Goal: Task Accomplishment & Management: Complete application form

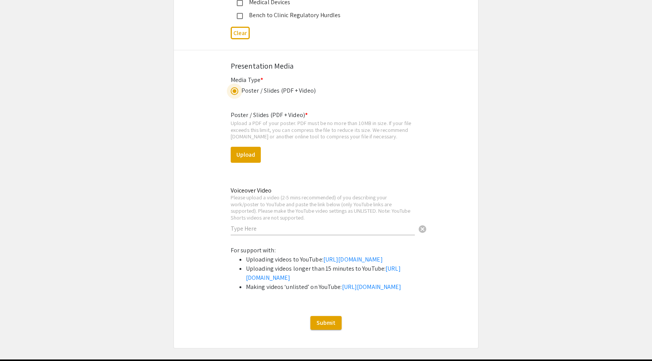
scroll to position [1368, 0]
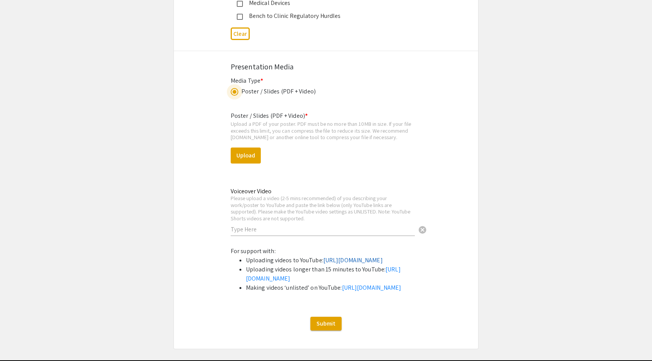
click at [323, 264] on link "[URL][DOMAIN_NAME]" at bounding box center [353, 260] width 60 height 8
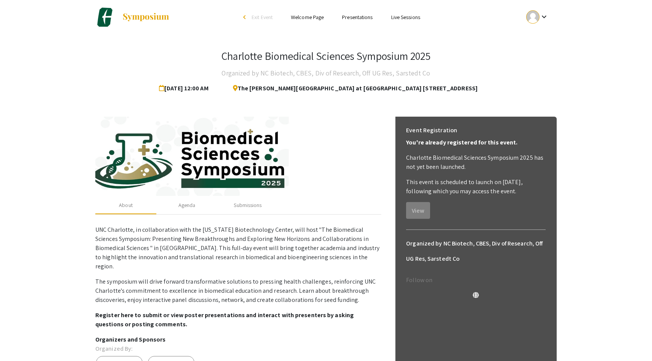
click at [459, 180] on p "This event is scheduled to launch on Sep 15, 2025, following which you may acce…" at bounding box center [476, 187] width 140 height 18
click at [232, 205] on div "Submissions" at bounding box center [247, 205] width 61 height 18
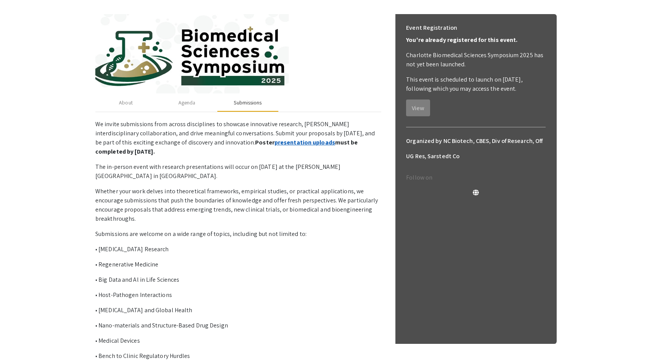
scroll to position [104, 0]
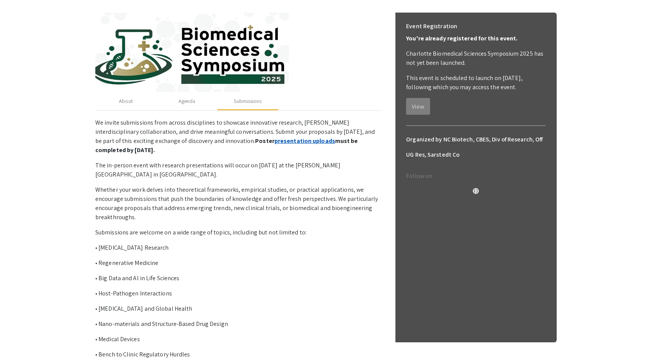
click at [275, 138] on link "presentation uploads" at bounding box center [305, 141] width 61 height 8
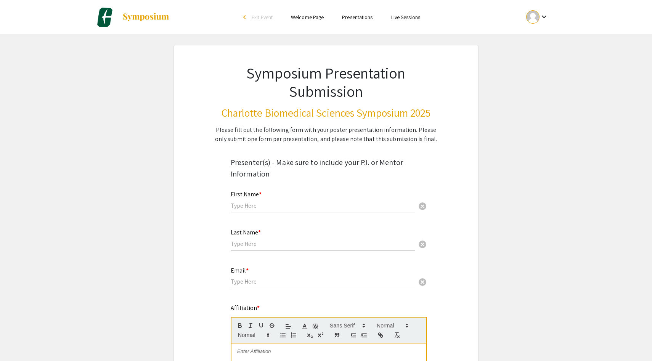
click at [259, 206] on input "text" at bounding box center [323, 206] width 184 height 8
type input "[PERSON_NAME]"
type input "Fresenko"
drag, startPoint x: 305, startPoint y: 282, endPoint x: 214, endPoint y: 282, distance: 91.6
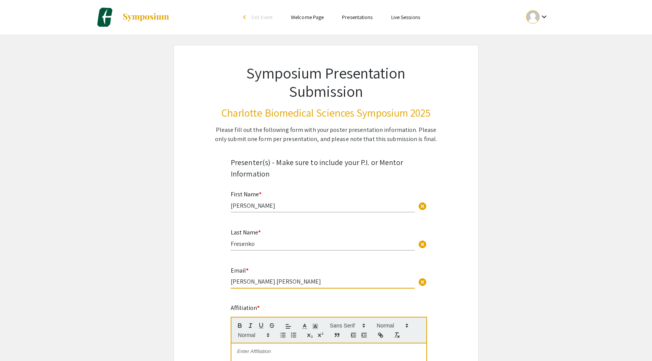
type input "[PERSON_NAME][EMAIL_ADDRESS][PERSON_NAME][DOMAIN_NAME]"
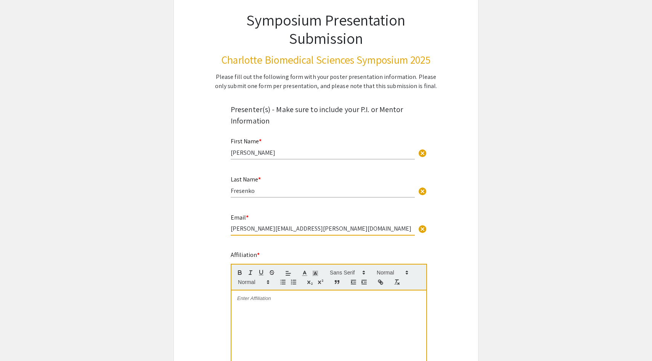
scroll to position [72, 0]
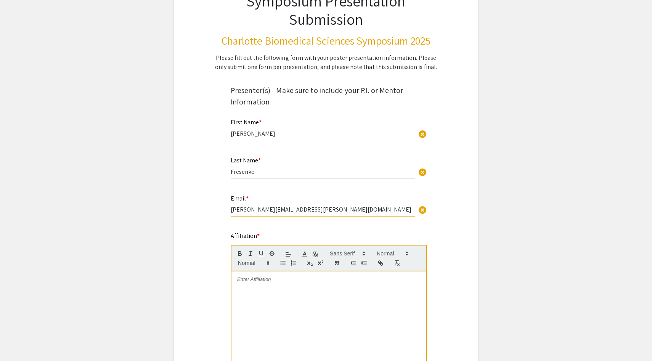
click at [252, 285] on div at bounding box center [329, 329] width 195 height 114
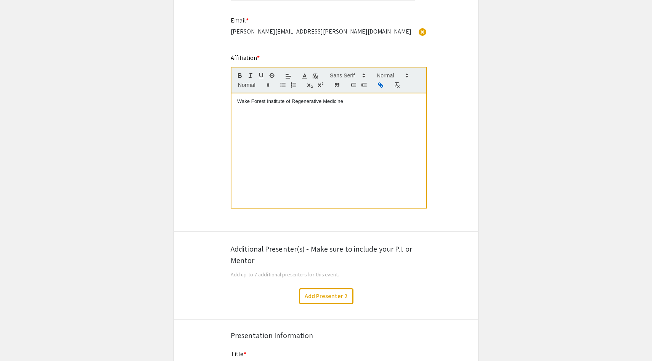
scroll to position [285, 0]
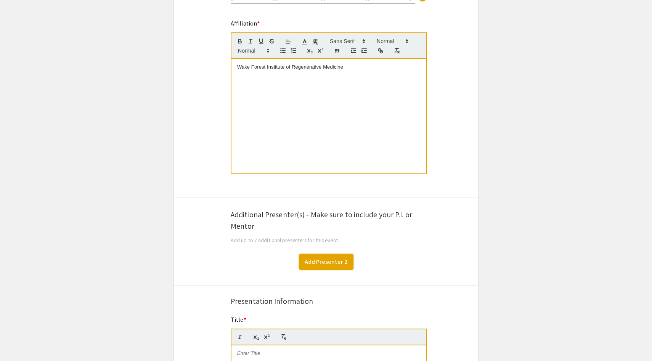
click at [334, 265] on button "Add Presenter 2" at bounding box center [326, 262] width 55 height 16
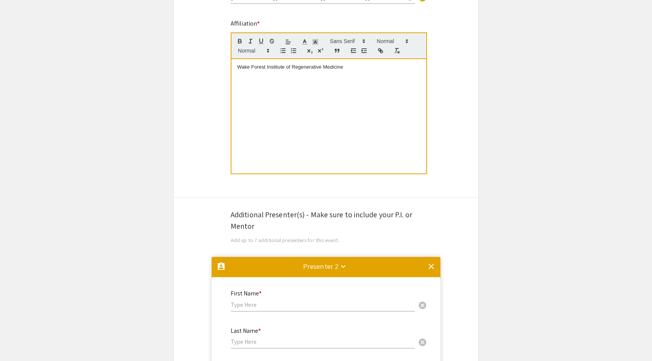
scroll to position [542, 0]
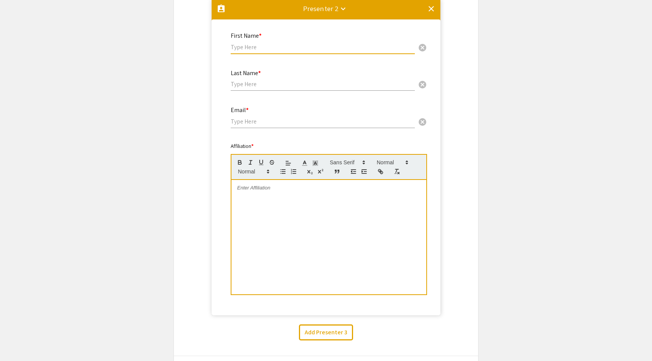
click at [271, 51] on input "text" at bounding box center [323, 47] width 184 height 8
type input "Yuanyuan"
click at [279, 87] on input "text" at bounding box center [323, 84] width 184 height 8
type input "[PERSON_NAME]"
click at [273, 122] on input "email" at bounding box center [323, 121] width 184 height 8
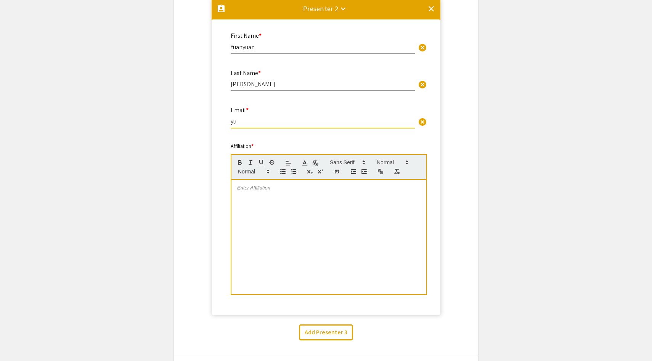
type input "[PERSON_NAME][EMAIL_ADDRESS][DOMAIN_NAME]"
click at [274, 199] on div at bounding box center [329, 237] width 195 height 114
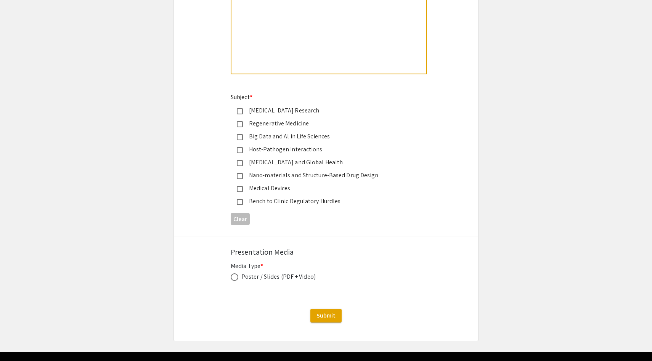
scroll to position [1174, 0]
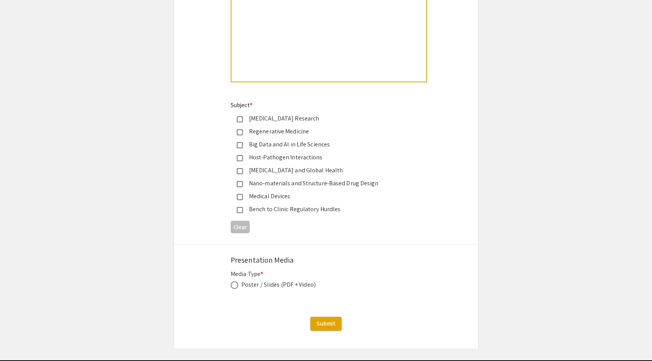
click at [242, 135] on mat-pseudo-checkbox at bounding box center [240, 132] width 6 height 6
click at [237, 288] on span at bounding box center [235, 286] width 8 height 8
click at [237, 288] on input "radio" at bounding box center [235, 286] width 8 height 8
radio input "true"
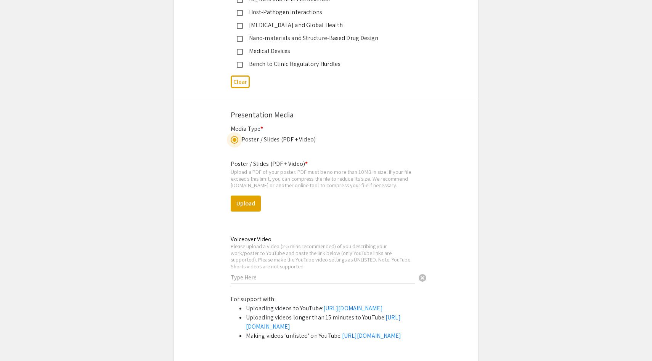
scroll to position [1322, 0]
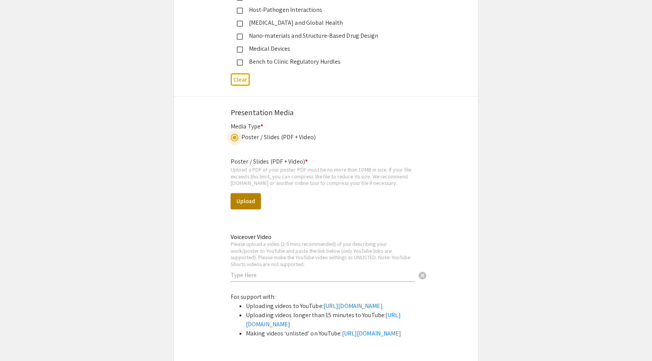
click at [256, 206] on button "Upload" at bounding box center [246, 201] width 30 height 16
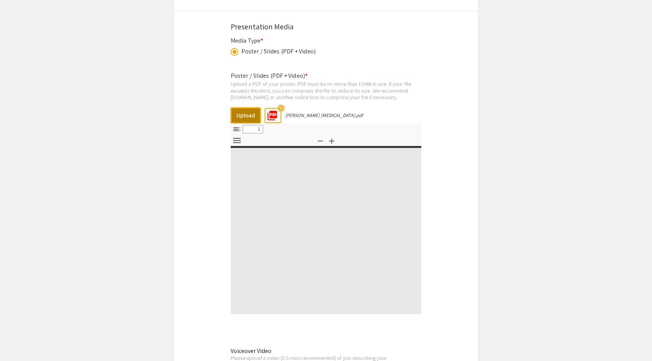
select select "custom"
type input "0"
select select "custom"
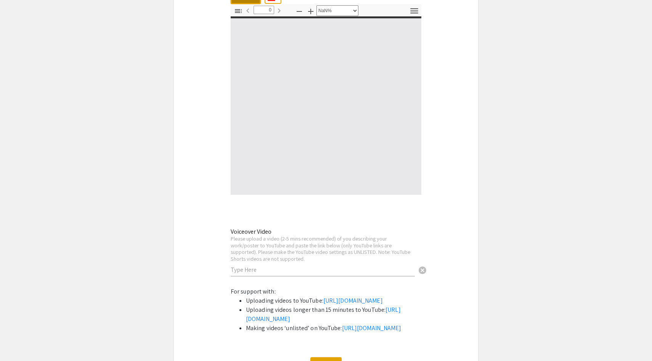
type input "1"
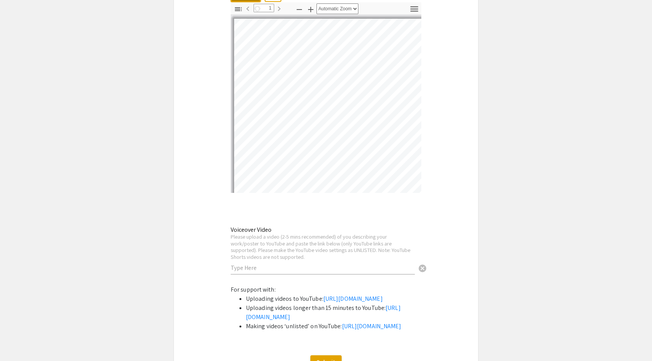
select select "auto"
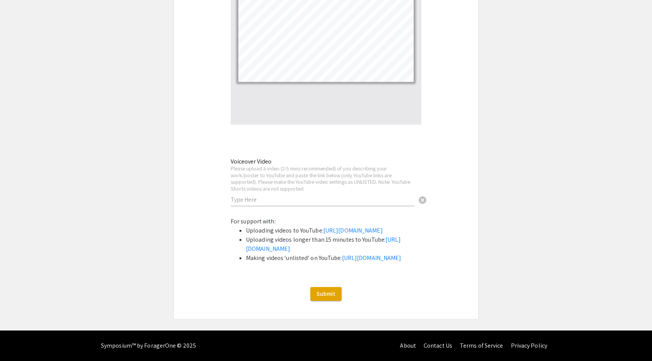
scroll to position [1638, 0]
click at [323, 227] on link "[URL][DOMAIN_NAME]" at bounding box center [353, 231] width 60 height 8
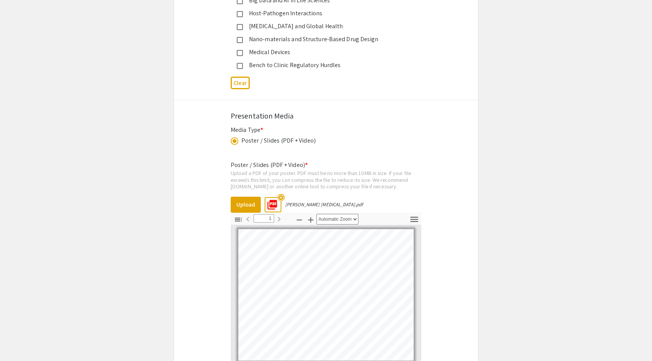
scroll to position [1424, 0]
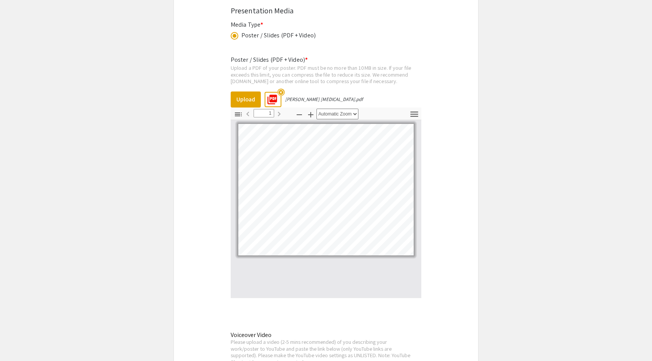
click at [281, 94] on mat-icon "highlight_off" at bounding box center [280, 92] width 7 height 7
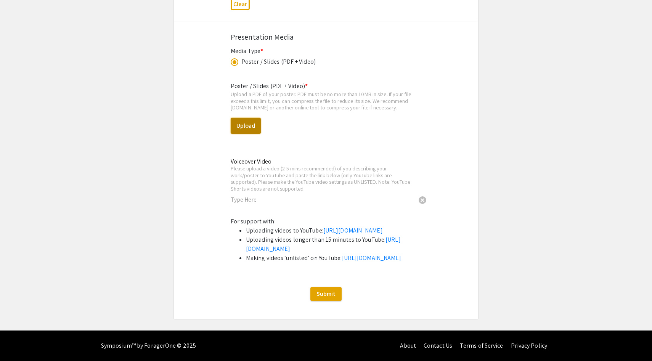
click at [247, 118] on button "Upload" at bounding box center [246, 126] width 30 height 16
select select "custom"
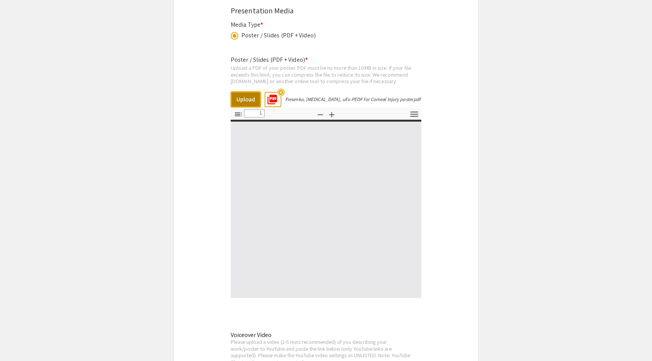
type input "0"
select select "custom"
type input "1"
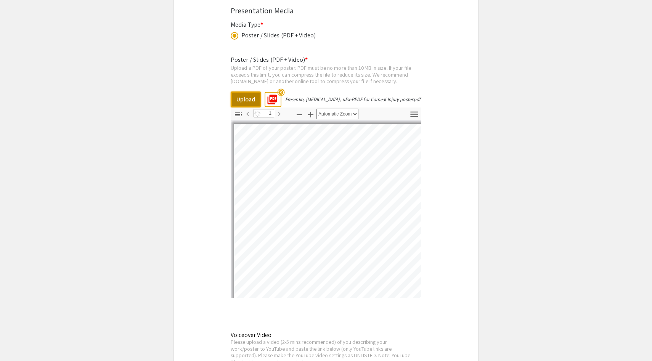
select select "auto"
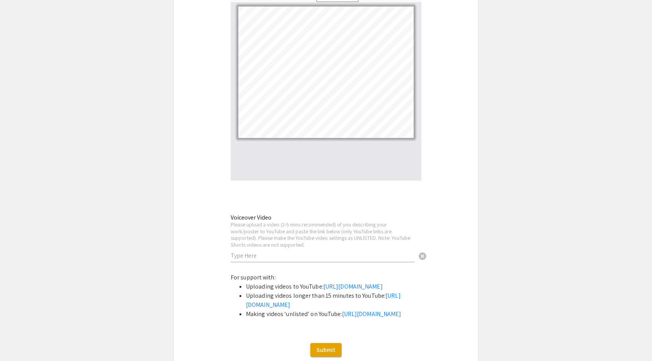
scroll to position [1550, 0]
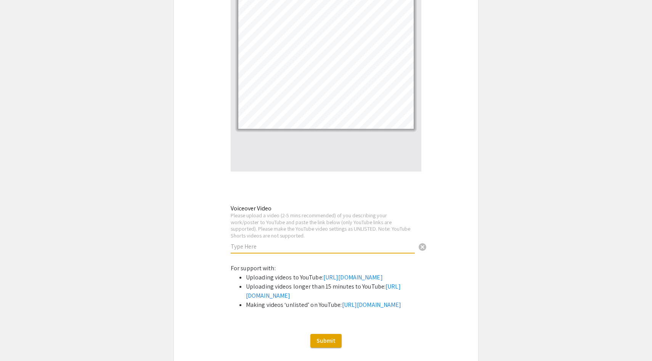
click at [298, 250] on input "text" at bounding box center [323, 247] width 184 height 8
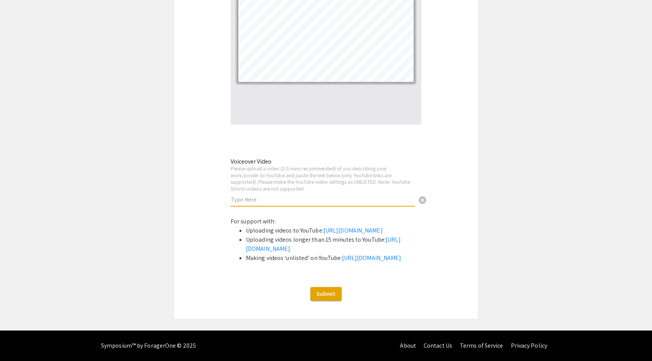
scroll to position [1601, 0]
click at [342, 262] on link "[URL][DOMAIN_NAME]" at bounding box center [372, 258] width 60 height 8
click at [298, 199] on input "text" at bounding box center [323, 200] width 184 height 8
paste input "[URL][DOMAIN_NAME]"
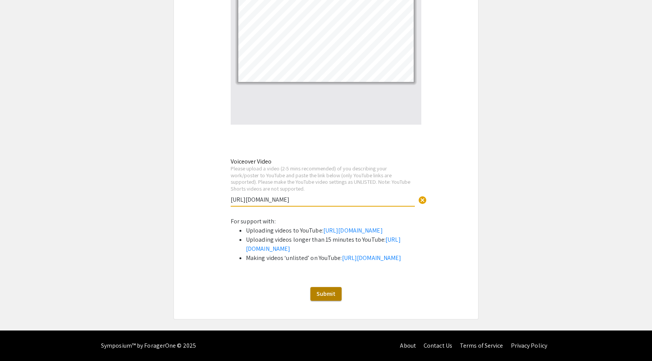
type input "[URL][DOMAIN_NAME]"
click at [333, 298] on span "Submit" at bounding box center [326, 294] width 19 height 8
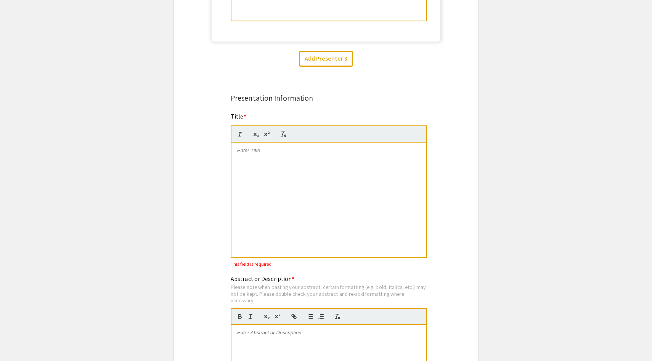
scroll to position [816, 0]
click at [304, 161] on div at bounding box center [329, 200] width 195 height 114
drag, startPoint x: 300, startPoint y: 167, endPoint x: 222, endPoint y: 146, distance: 81.2
click at [222, 146] on div "Symposium Presentation Submission Charlotte Biomedical Sciences Symposium 2025 …" at bounding box center [326, 165] width 305 height 1872
click at [352, 221] on div "PEDF-Enriched Exosomes from Urine-Derived Stem Cells as Potential Treatment for…" at bounding box center [329, 200] width 195 height 114
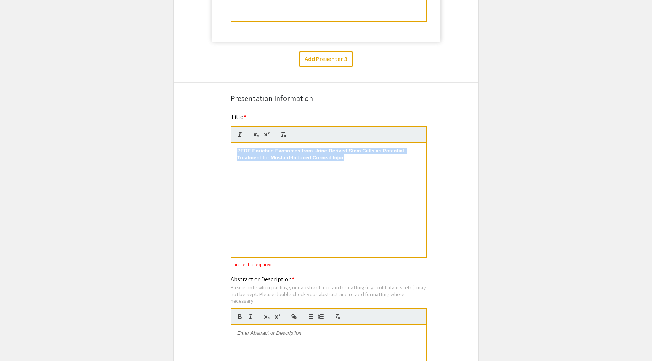
drag, startPoint x: 328, startPoint y: 206, endPoint x: 203, endPoint y: 131, distance: 145.6
click at [203, 131] on div "Symposium Presentation Submission Charlotte Biomedical Sciences Symposium 2025 …" at bounding box center [326, 165] width 305 height 1872
click at [319, 153] on p "PEDF-Enriched Exosomes from Urine-Dervied Stem Cells as Potential Treatment for…" at bounding box center [328, 155] width 183 height 14
click at [309, 152] on p "PEDF-Enriched Exosomes from Derived Stem Cells as Potential Treatment for Musta…" at bounding box center [328, 155] width 183 height 14
click at [336, 162] on p "PEDF-Enriched Exosomes from Urine-Derived Stem Cells as Potential Treatment for…" at bounding box center [328, 155] width 183 height 14
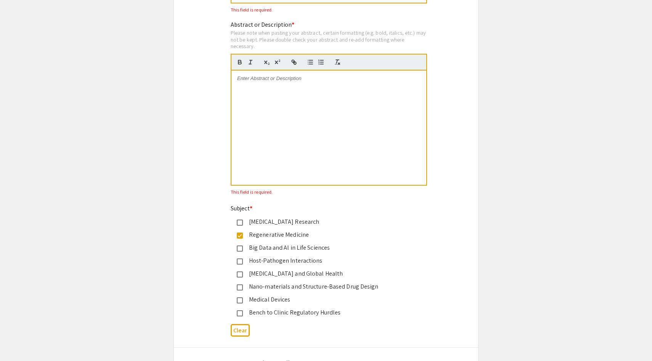
scroll to position [1072, 0]
click at [266, 81] on p at bounding box center [328, 77] width 183 height 7
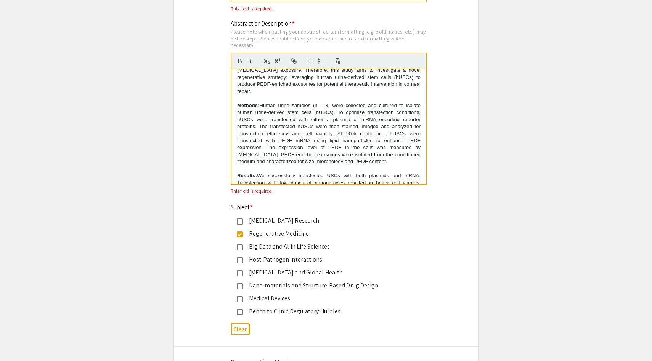
scroll to position [0, 0]
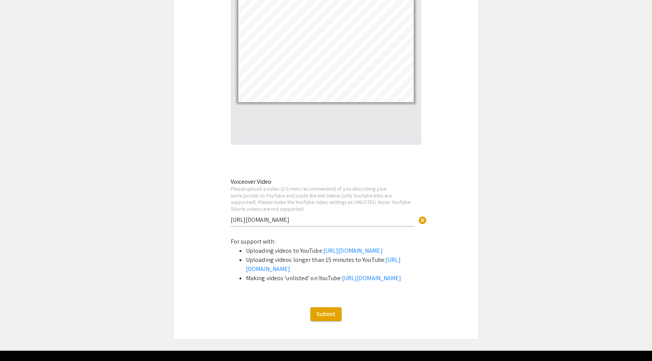
scroll to position [1356, 0]
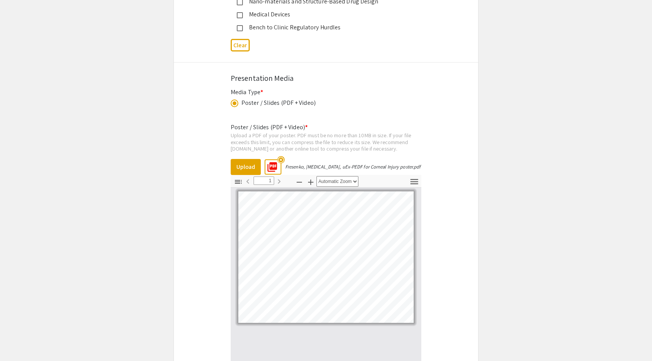
click at [282, 160] on mat-icon "highlight_off" at bounding box center [280, 159] width 7 height 7
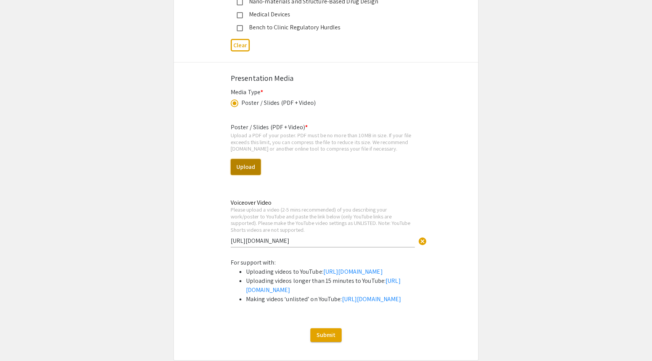
click at [254, 170] on button "Upload" at bounding box center [246, 167] width 30 height 16
select select "custom"
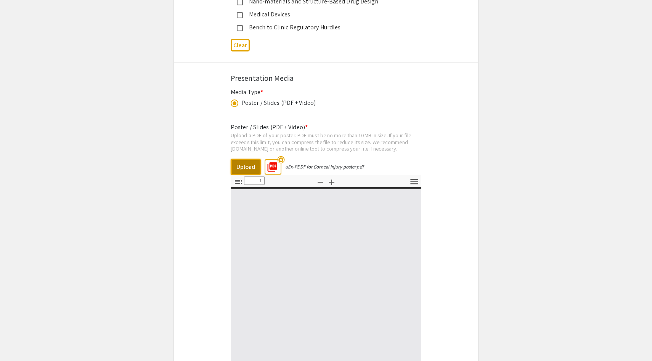
type input "0"
select select "custom"
type input "1"
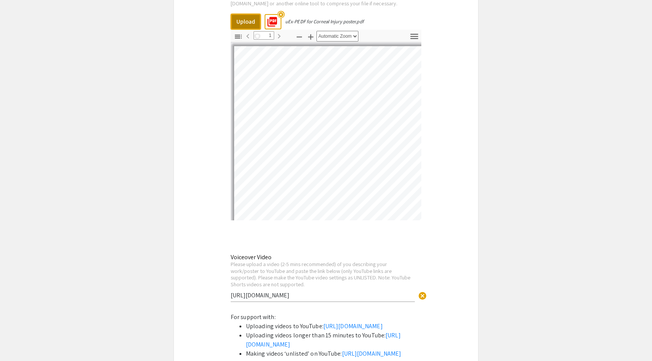
select select "auto"
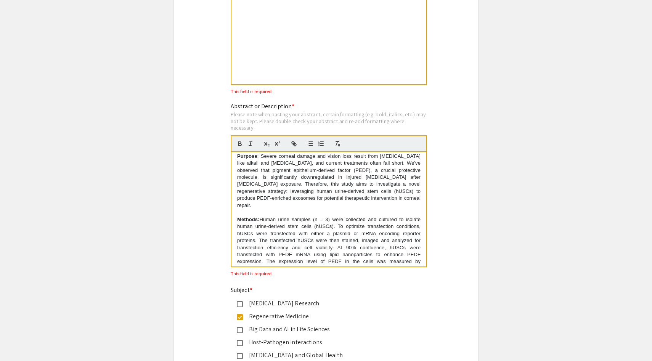
scroll to position [0, 0]
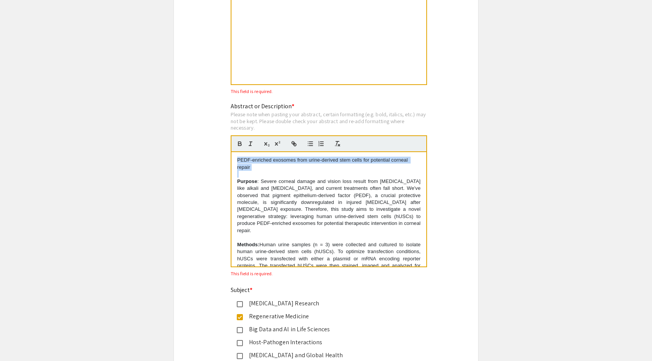
drag, startPoint x: 237, startPoint y: 185, endPoint x: 234, endPoint y: 163, distance: 22.3
click at [234, 163] on div "PEDF-enriched exosomes from urine-derived stem cells for potential corneal repa…" at bounding box center [329, 209] width 195 height 114
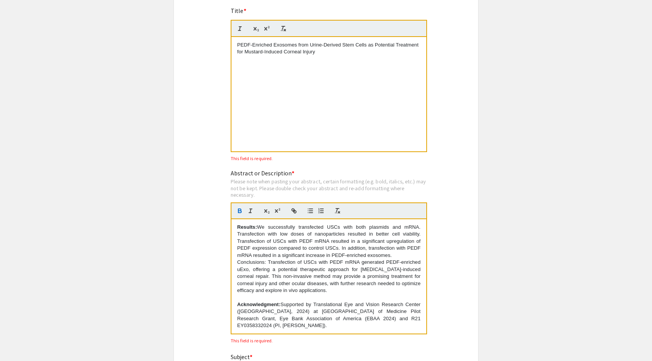
scroll to position [986, 0]
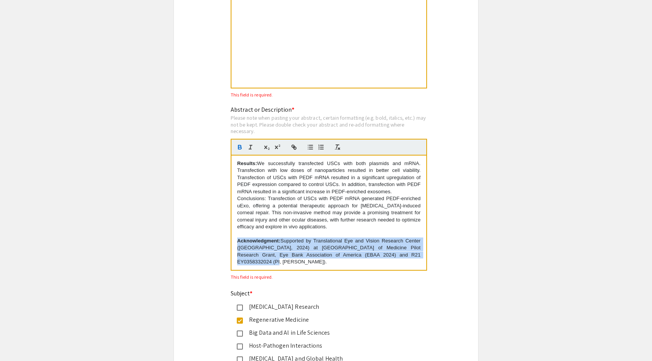
drag, startPoint x: 419, startPoint y: 259, endPoint x: 232, endPoint y: 241, distance: 188.2
click at [232, 241] on div "Purpose : Severe corneal damage and vision loss result from exposure to chemica…" at bounding box center [329, 213] width 195 height 114
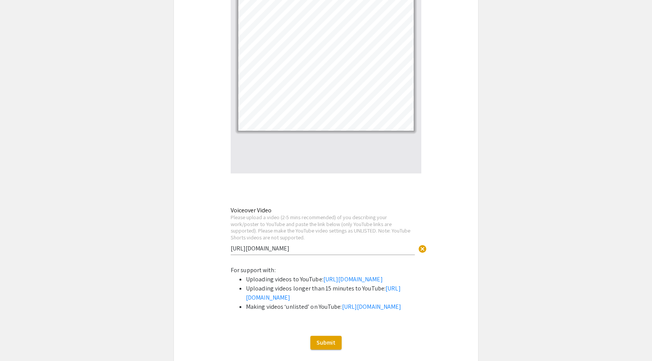
scroll to position [1645, 0]
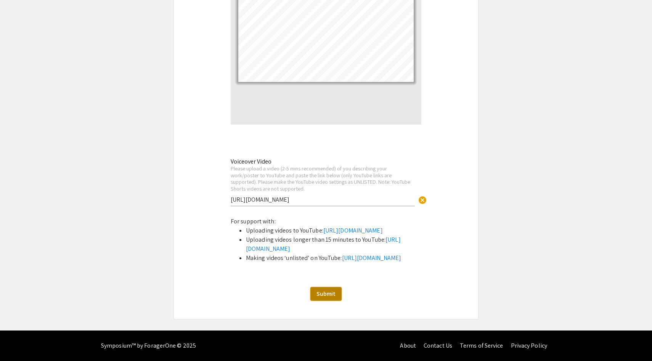
click at [330, 293] on span "Submit" at bounding box center [326, 294] width 19 height 8
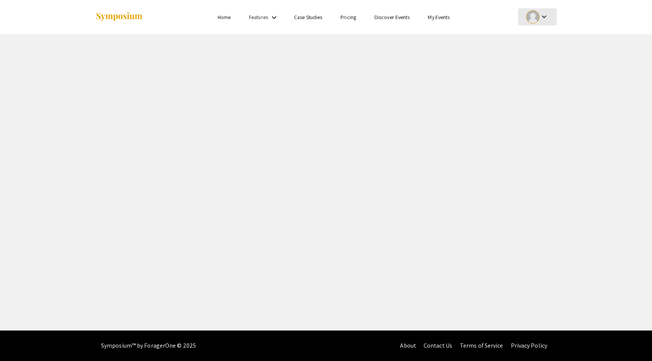
click at [538, 15] on div at bounding box center [532, 16] width 13 height 13
click at [544, 52] on button "My Submissions" at bounding box center [541, 56] width 47 height 18
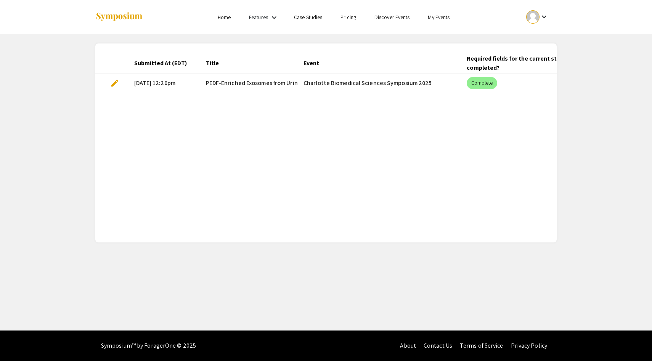
click at [111, 82] on span "edit" at bounding box center [114, 83] width 9 height 9
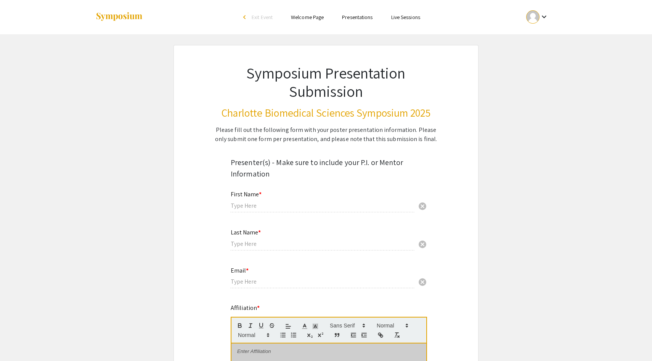
type input "[PERSON_NAME]"
type input "Fresenko"
type input "[PERSON_NAME][EMAIL_ADDRESS][PERSON_NAME][DOMAIN_NAME]"
radio input "true"
select select "custom"
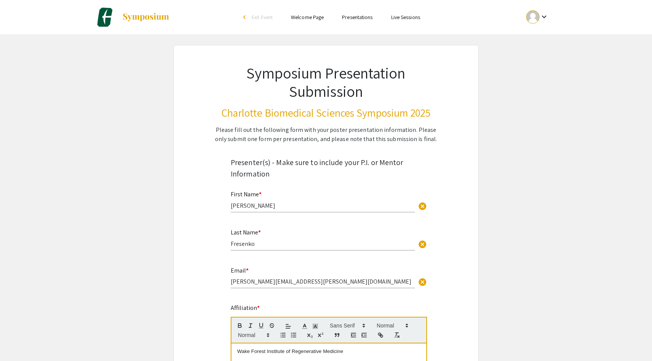
type input "0"
select select "custom"
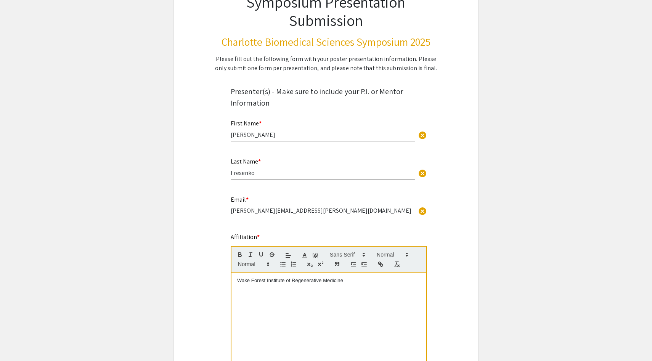
type input "1"
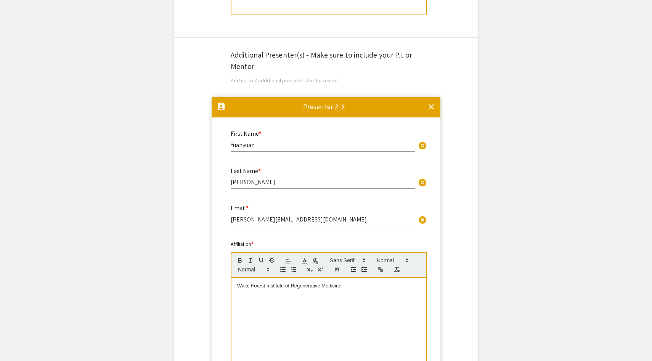
select select "auto"
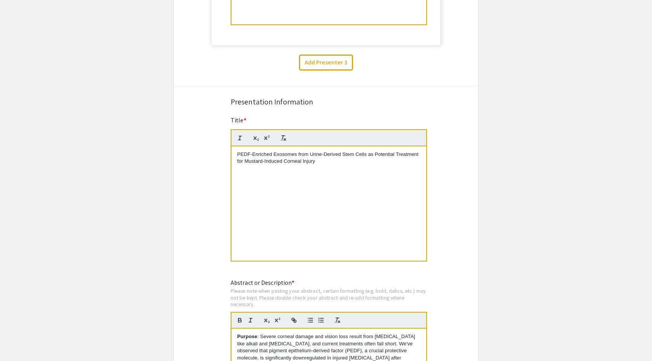
scroll to position [829, 0]
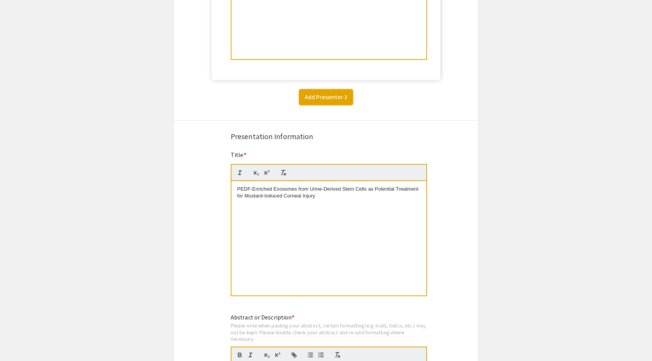
click at [326, 98] on button "Add Presenter 3" at bounding box center [326, 97] width 54 height 16
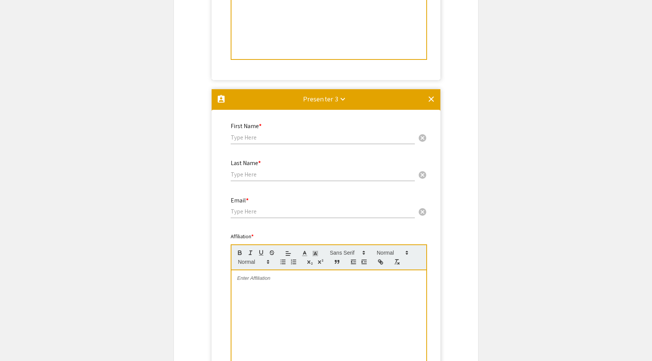
scroll to position [869, 0]
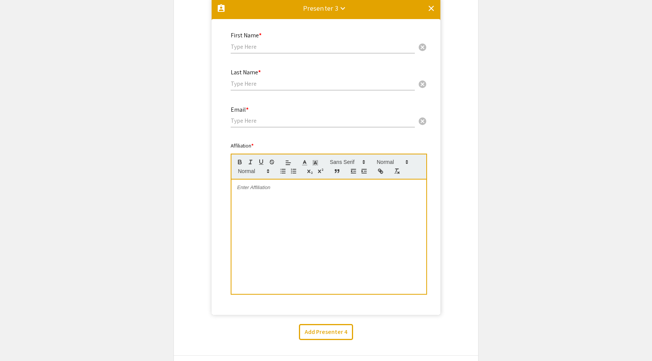
click at [270, 47] on input "text" at bounding box center [323, 47] width 184 height 8
type input "Daniella"
click at [266, 83] on input "text" at bounding box center [323, 84] width 184 height 8
type input "[PERSON_NAME]"
click at [259, 123] on input "email" at bounding box center [323, 121] width 184 height 8
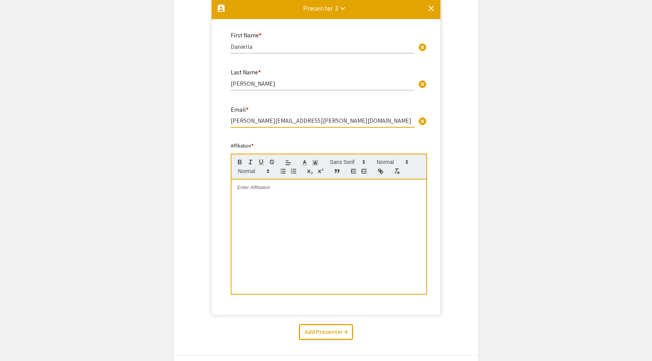
type input "[PERSON_NAME][EMAIL_ADDRESS][PERSON_NAME][DOMAIN_NAME]"
click at [286, 195] on div at bounding box center [329, 237] width 195 height 114
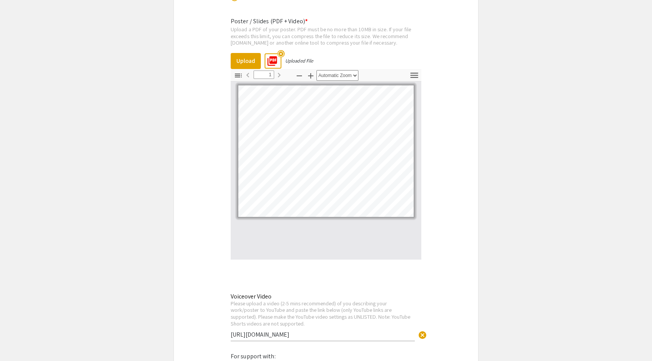
scroll to position [1788, 0]
click at [281, 58] on mat-icon "highlight_off" at bounding box center [280, 53] width 7 height 7
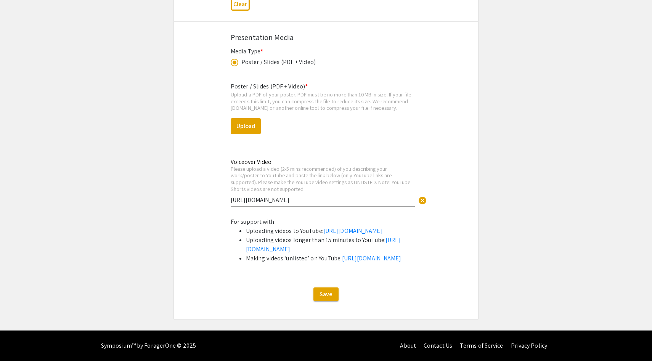
click at [261, 77] on div "Poster / Slides (PDF + Video) * Upload a PDF of your poster. PDF must be no mor…" at bounding box center [326, 147] width 191 height 142
click at [252, 118] on button "Upload" at bounding box center [246, 126] width 30 height 16
select select "custom"
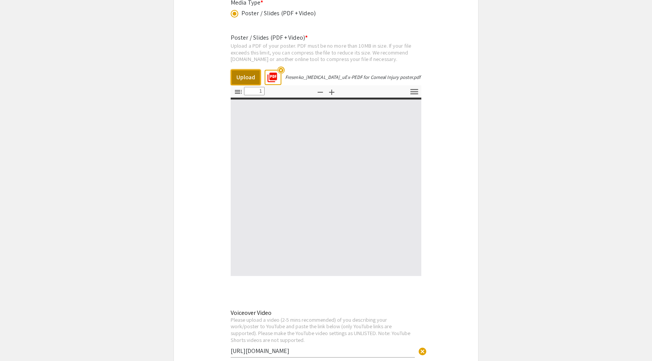
type input "0"
select select "custom"
type input "1"
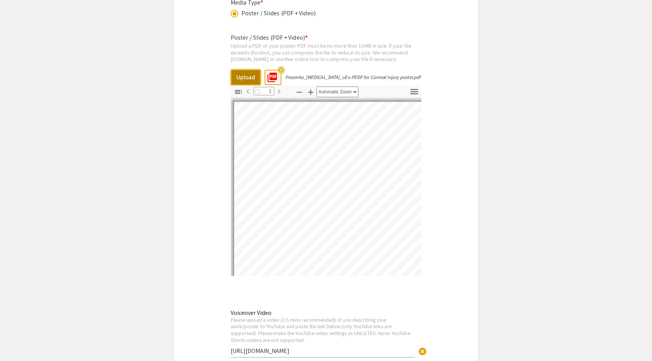
select select "auto"
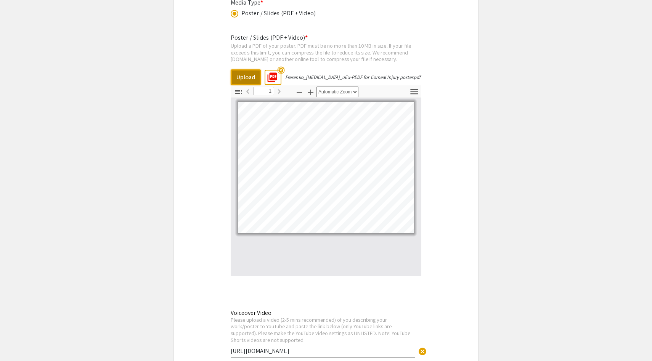
scroll to position [1972, 0]
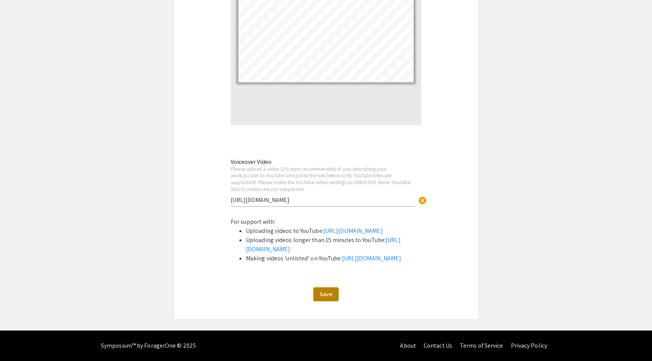
click at [330, 296] on span "Save" at bounding box center [326, 294] width 13 height 8
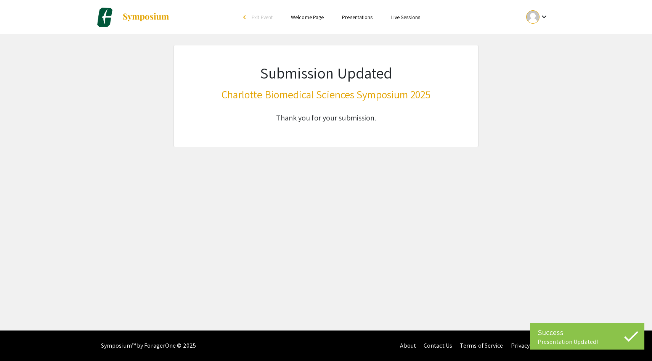
scroll to position [0, 0]
